Goal: Information Seeking & Learning: Learn about a topic

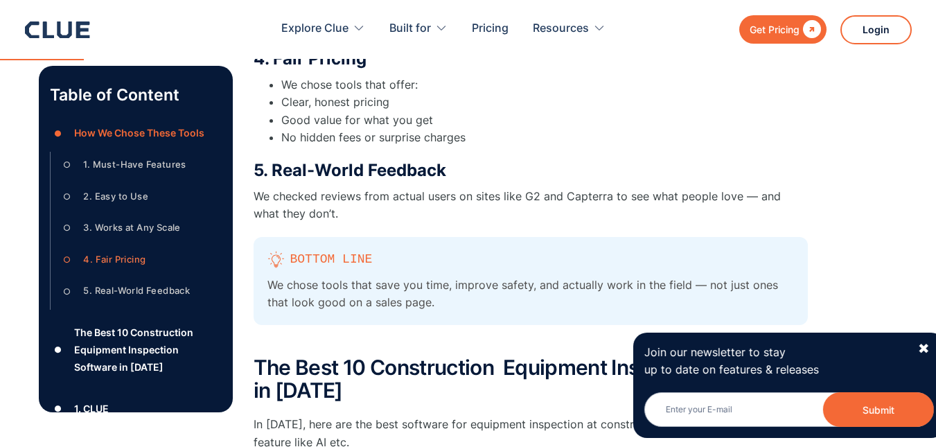
scroll to position [1109, 0]
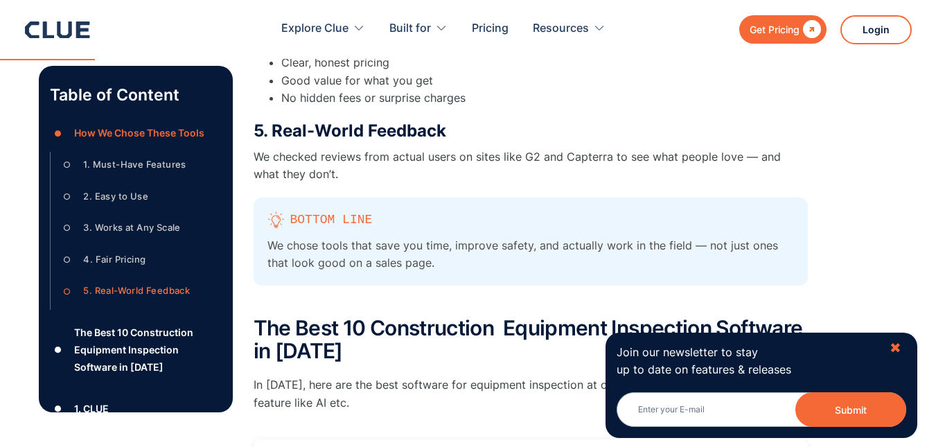
click at [891, 347] on div "✖" at bounding box center [896, 348] width 12 height 17
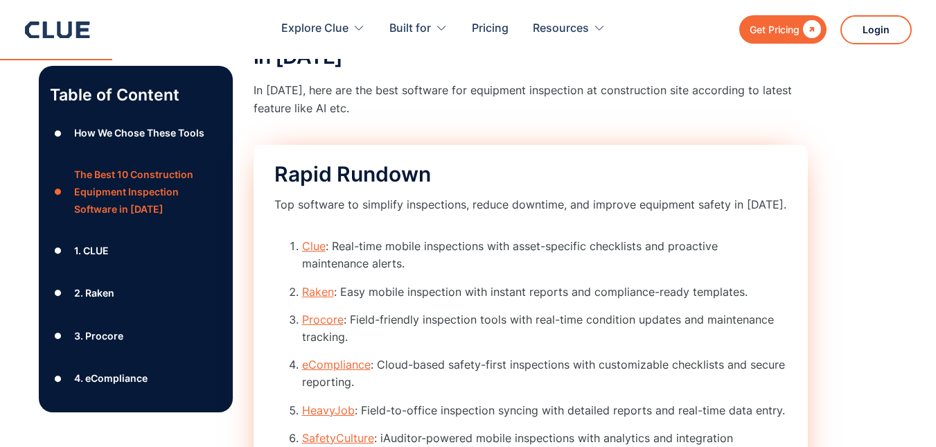
scroll to position [1455, 0]
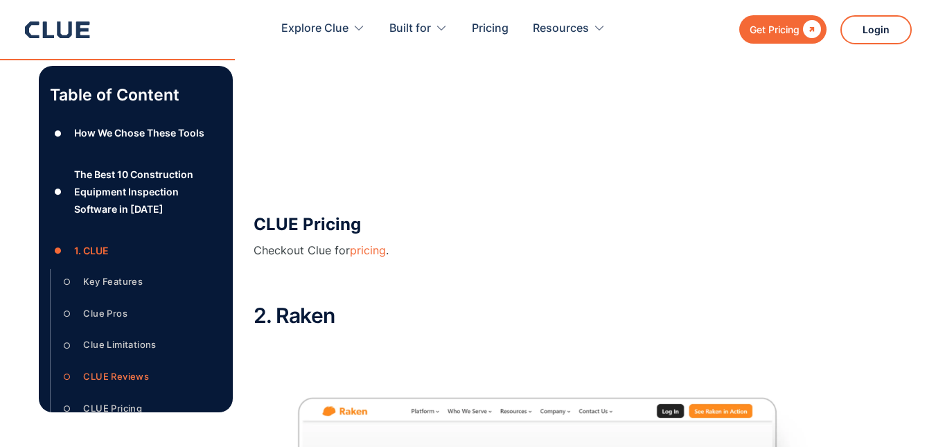
scroll to position [3508, 0]
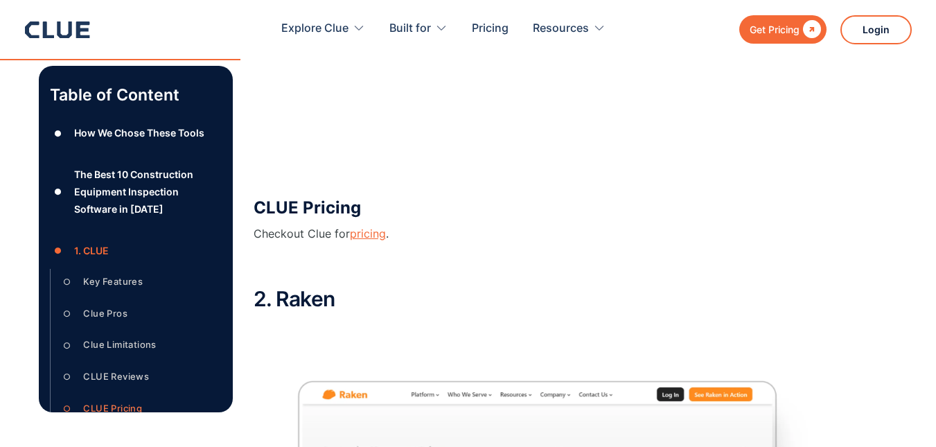
click at [374, 233] on link "pricing" at bounding box center [368, 234] width 36 height 14
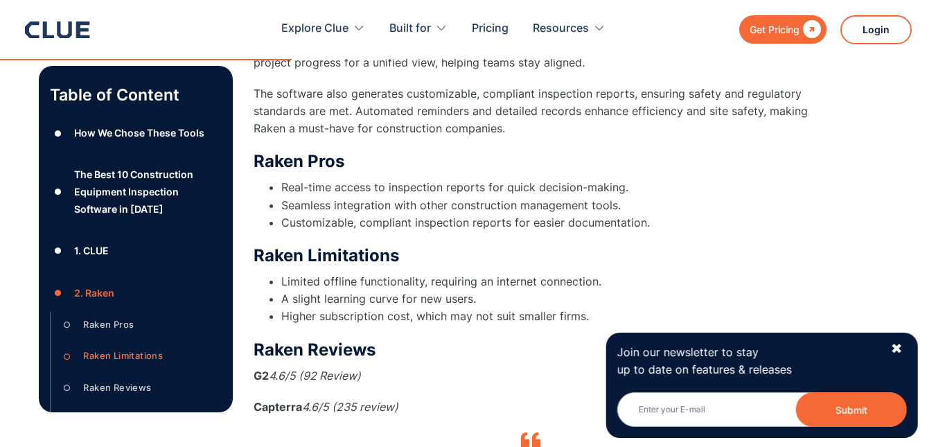
scroll to position [4271, 0]
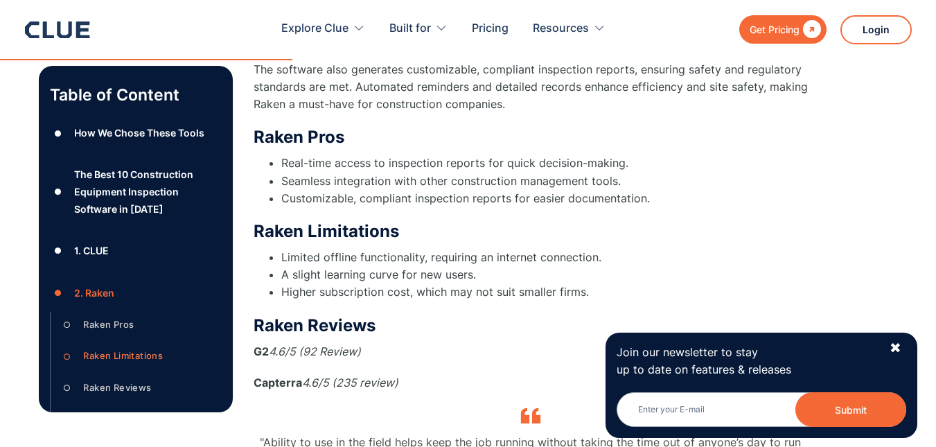
drag, startPoint x: 892, startPoint y: 350, endPoint x: 765, endPoint y: 342, distance: 127.0
click at [893, 350] on div "✖" at bounding box center [896, 348] width 12 height 17
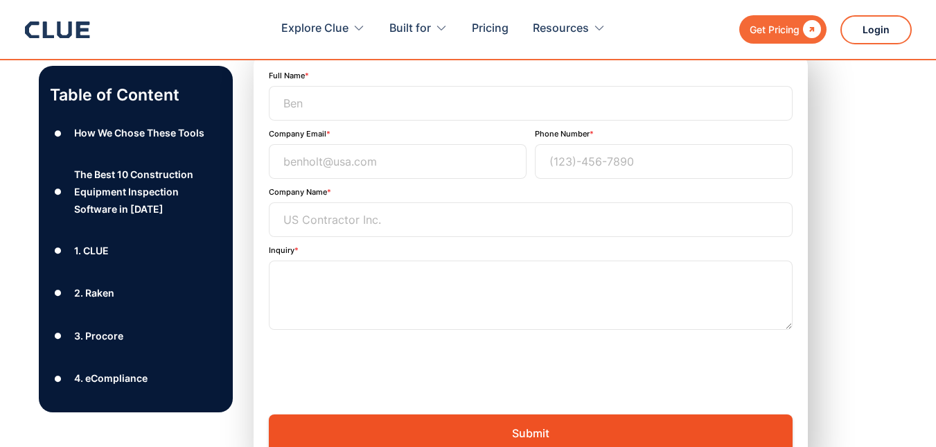
scroll to position [14111, 0]
